Goal: Task Accomplishment & Management: Manage account settings

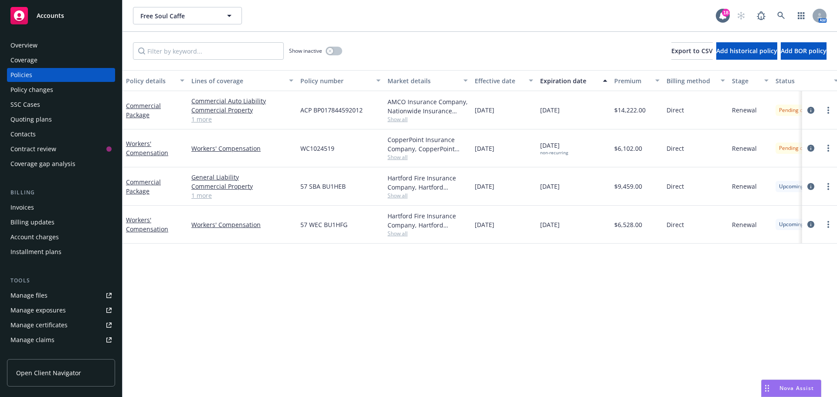
drag, startPoint x: 41, startPoint y: 88, endPoint x: 223, endPoint y: 126, distance: 186.2
click at [41, 88] on div "Policy changes" at bounding box center [31, 90] width 43 height 14
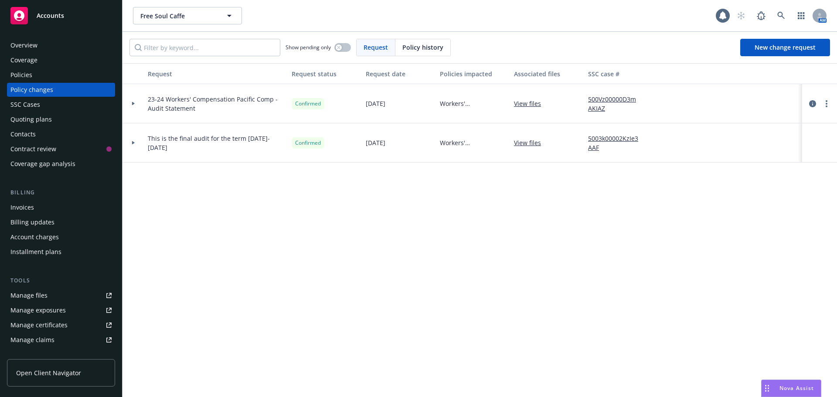
click at [422, 50] on span "Policy history" at bounding box center [422, 47] width 41 height 9
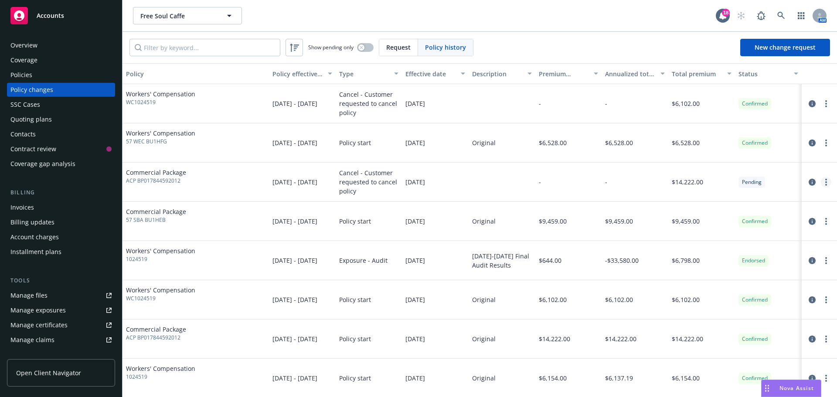
click at [825, 185] on icon "more" at bounding box center [826, 182] width 2 height 7
click at [743, 235] on link "Edit/Rescind policy change" at bounding box center [750, 234] width 150 height 17
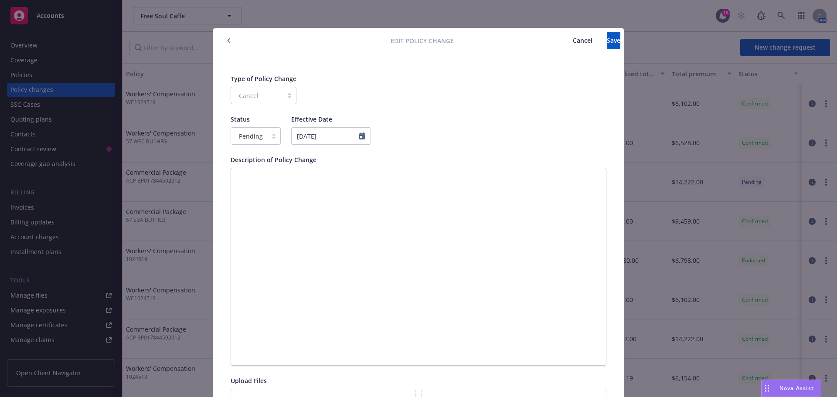
scroll to position [26, 0]
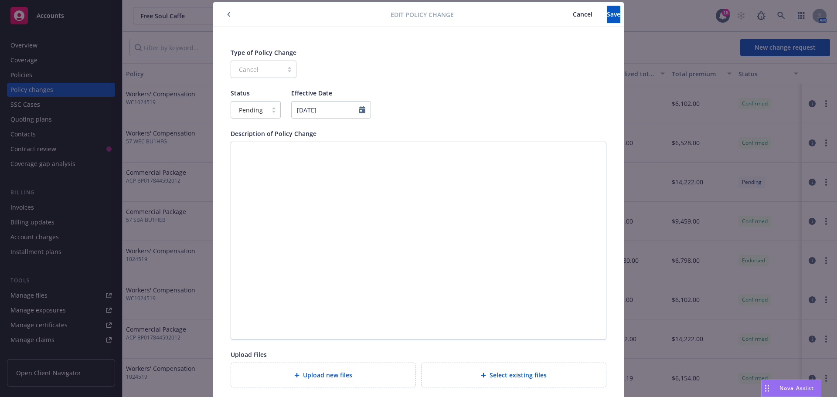
click at [263, 106] on div "Pending" at bounding box center [249, 110] width 36 height 14
click at [262, 152] on span "Confirmed" at bounding box center [251, 147] width 31 height 9
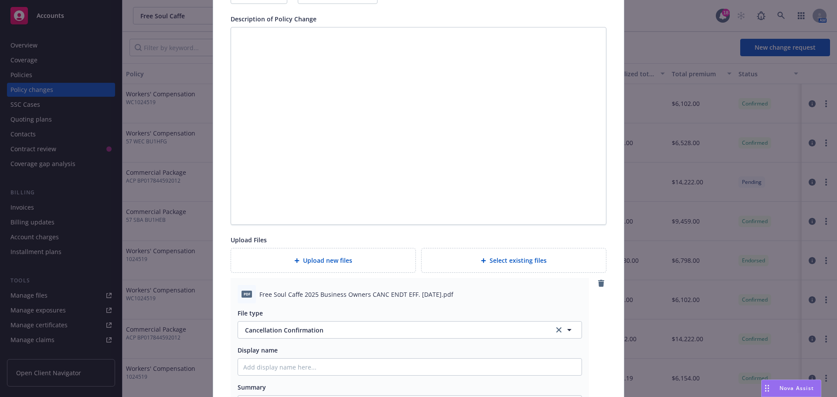
scroll to position [0, 0]
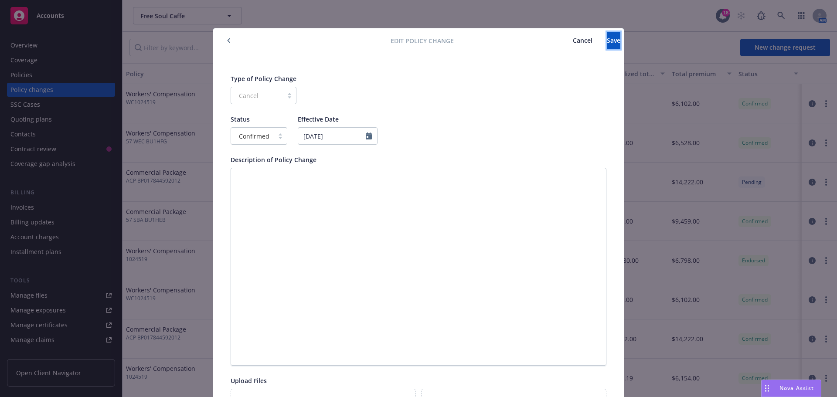
click at [601, 49] on div "Edit policy change Cancel Save" at bounding box center [418, 40] width 411 height 25
click at [607, 43] on span "Save" at bounding box center [614, 40] width 14 height 8
type textarea "x"
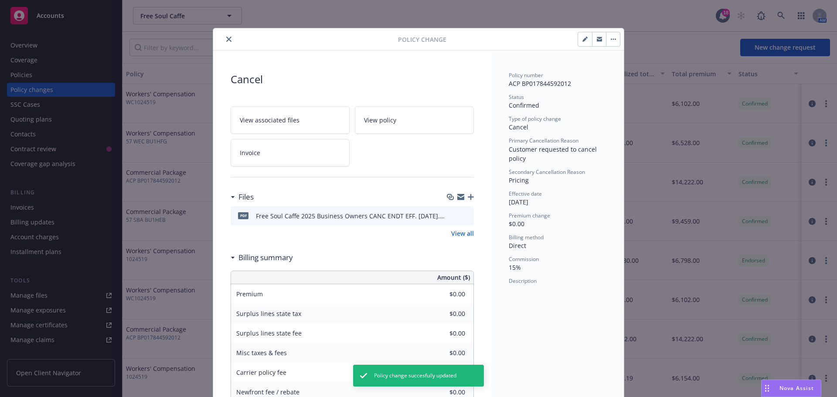
click at [224, 43] on button "close" at bounding box center [229, 39] width 10 height 10
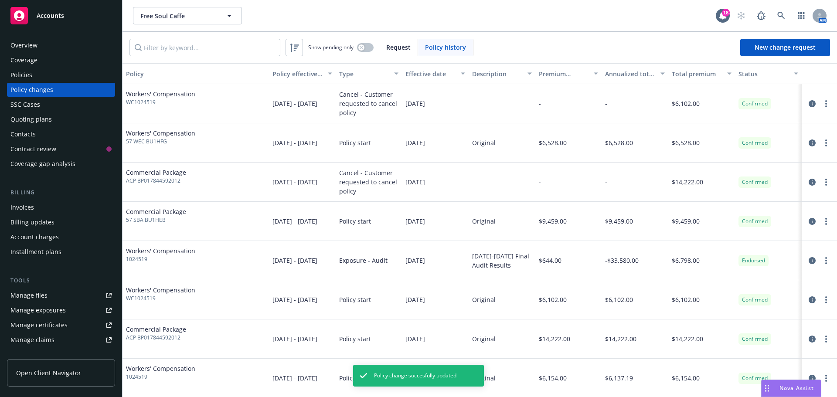
click at [54, 72] on div "Policies" at bounding box center [60, 75] width 101 height 14
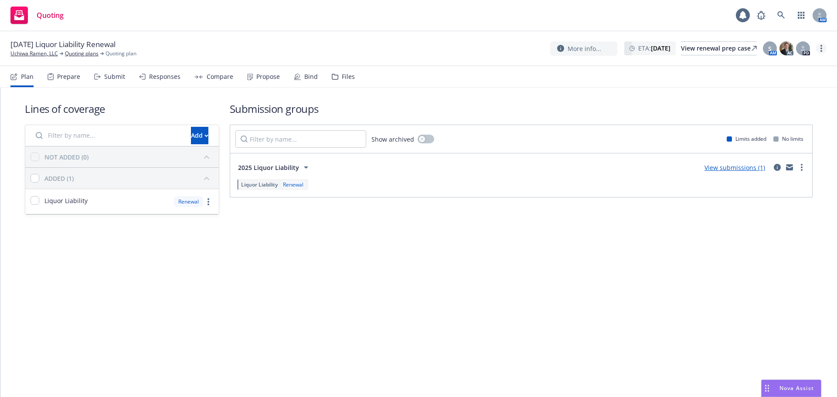
click at [823, 48] on link "more" at bounding box center [821, 48] width 10 height 10
click at [798, 61] on link "Copy logging email" at bounding box center [777, 66] width 97 height 17
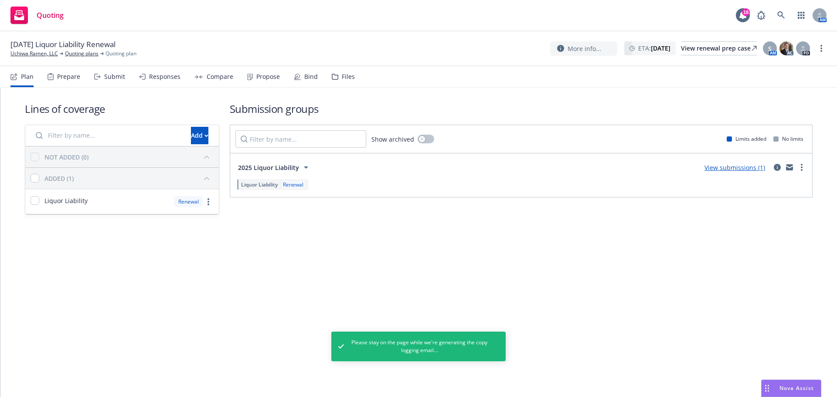
click at [262, 73] on div "Propose" at bounding box center [268, 76] width 24 height 7
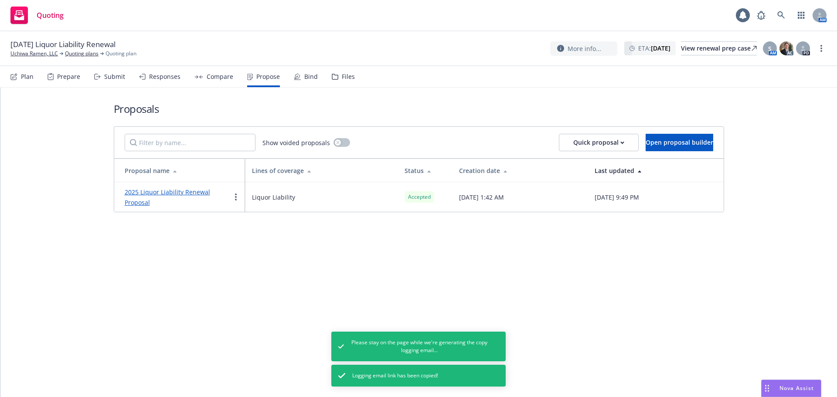
click at [144, 191] on link "2025 Liquor Liability Renewal Proposal" at bounding box center [167, 197] width 85 height 19
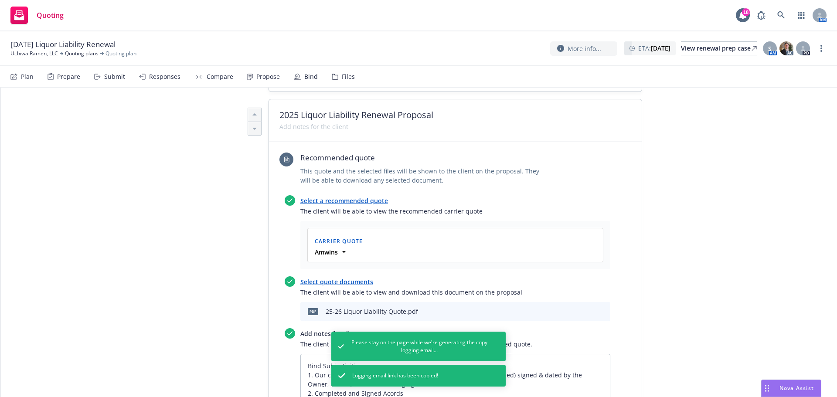
scroll to position [407, 0]
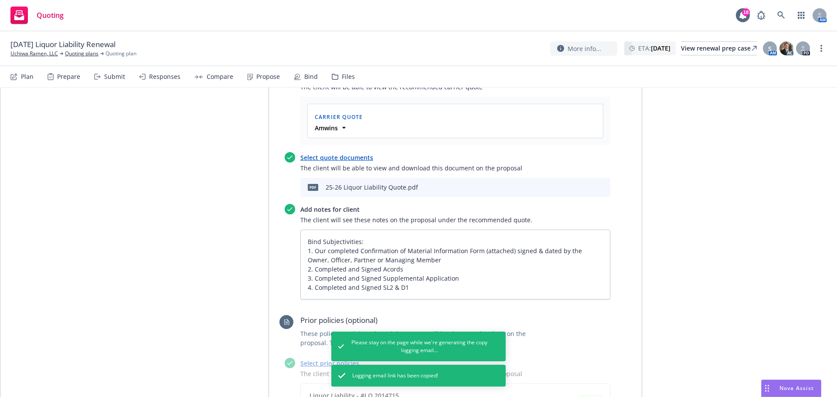
type textarea "x"
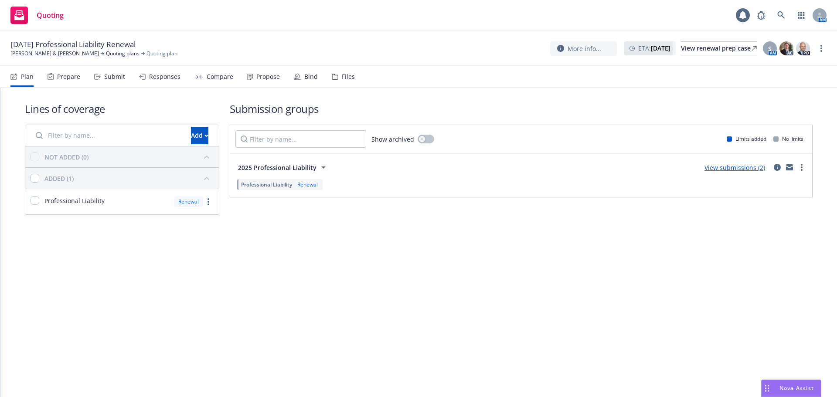
click at [265, 78] on div "Propose" at bounding box center [268, 76] width 24 height 7
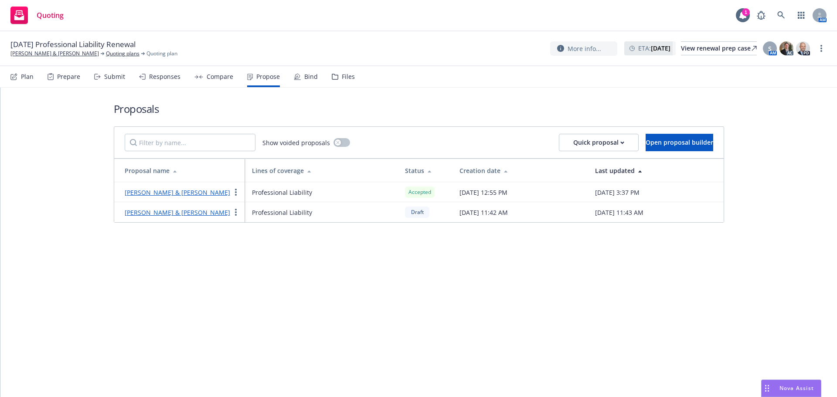
click at [309, 78] on div "Bind" at bounding box center [311, 76] width 14 height 7
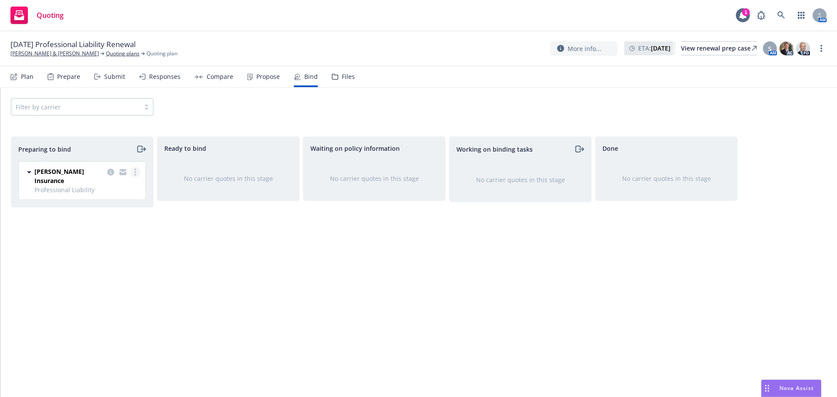
click at [138, 173] on link "more" at bounding box center [135, 172] width 10 height 10
click at [124, 211] on link "Log bind order" at bounding box center [96, 207] width 85 height 17
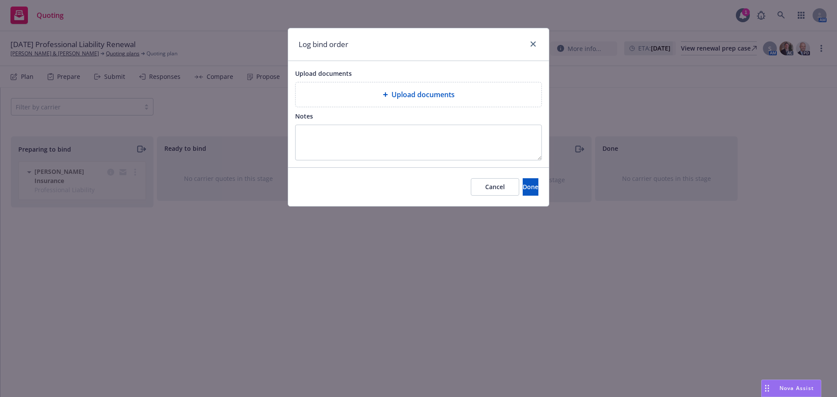
click at [487, 102] on div "Upload documents" at bounding box center [419, 94] width 246 height 24
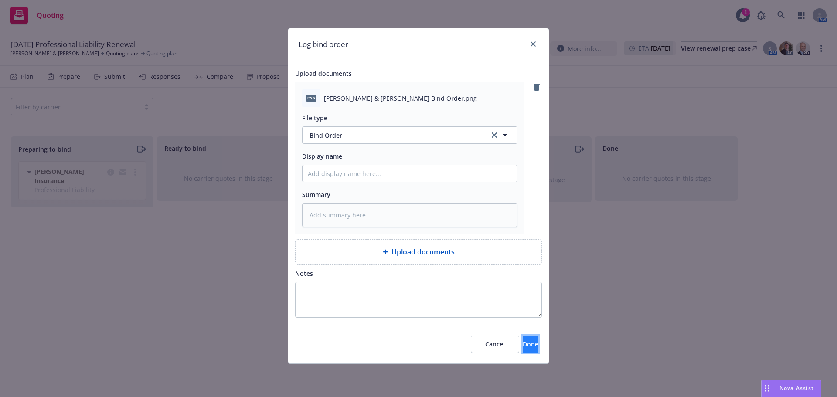
click at [524, 347] on span "Done" at bounding box center [531, 344] width 16 height 8
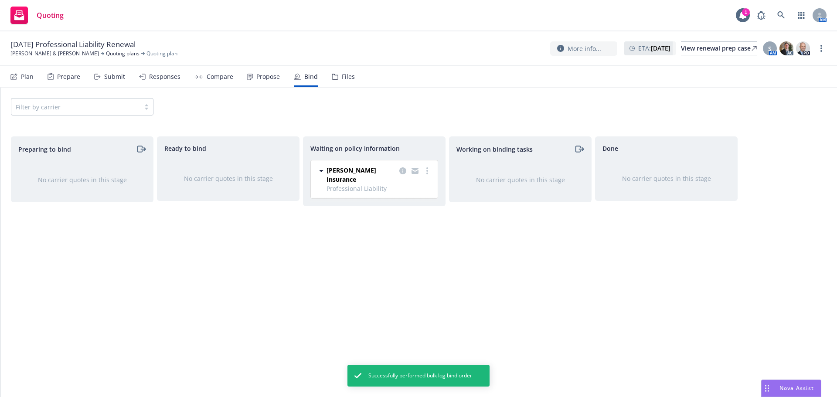
click at [260, 79] on div "Propose" at bounding box center [268, 76] width 24 height 7
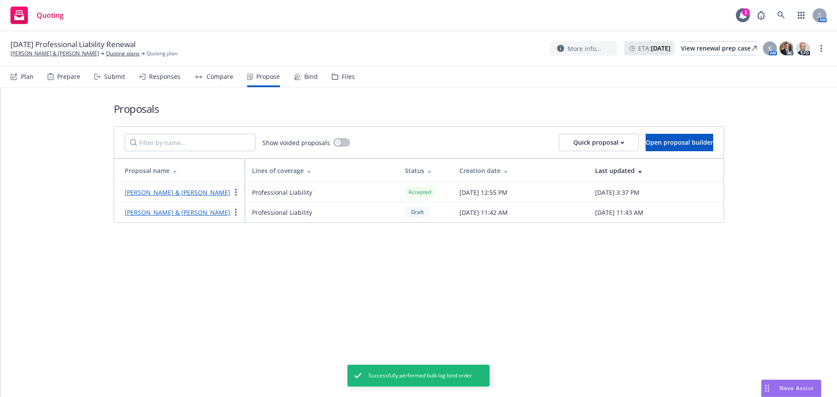
click at [175, 194] on link "Brandenburger & Davis" at bounding box center [178, 192] width 106 height 8
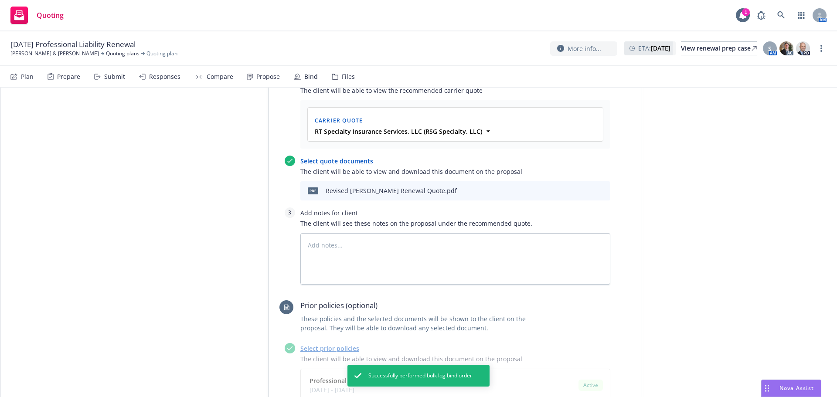
scroll to position [349, 0]
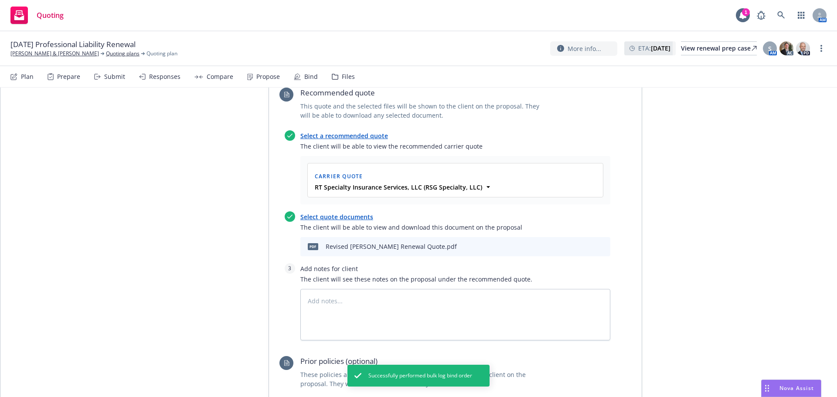
click at [584, 246] on icon "preview file" at bounding box center [588, 246] width 8 height 6
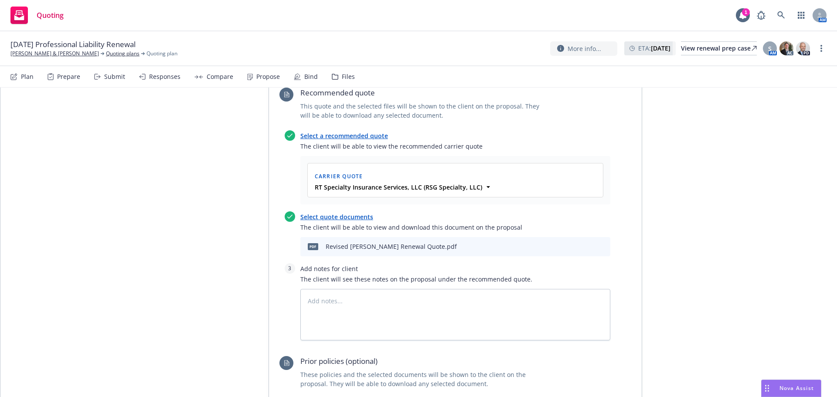
click at [816, 52] on div "More info... ETA : September 1, 2025 View renewal prep case S AM AC PD" at bounding box center [688, 49] width 276 height 16
click at [820, 51] on link "more" at bounding box center [821, 48] width 10 height 10
click at [788, 68] on link "Copy logging email" at bounding box center [777, 65] width 97 height 17
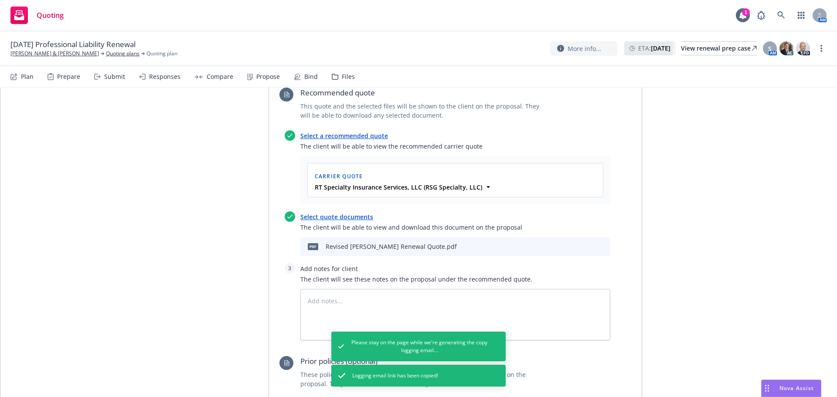
type textarea "x"
